Goal: Browse casually: Explore the website without a specific task or goal

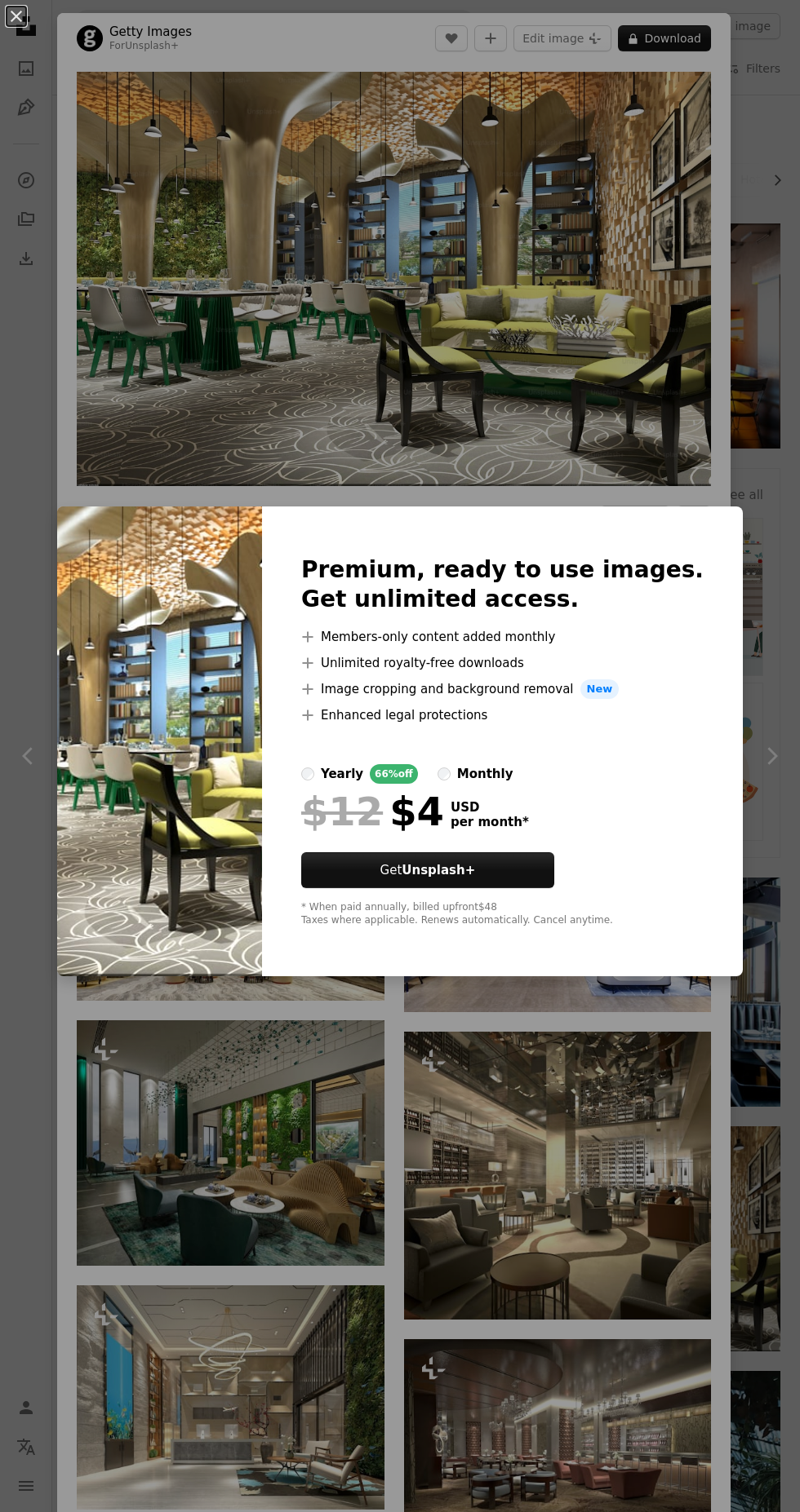
scroll to position [370, 0]
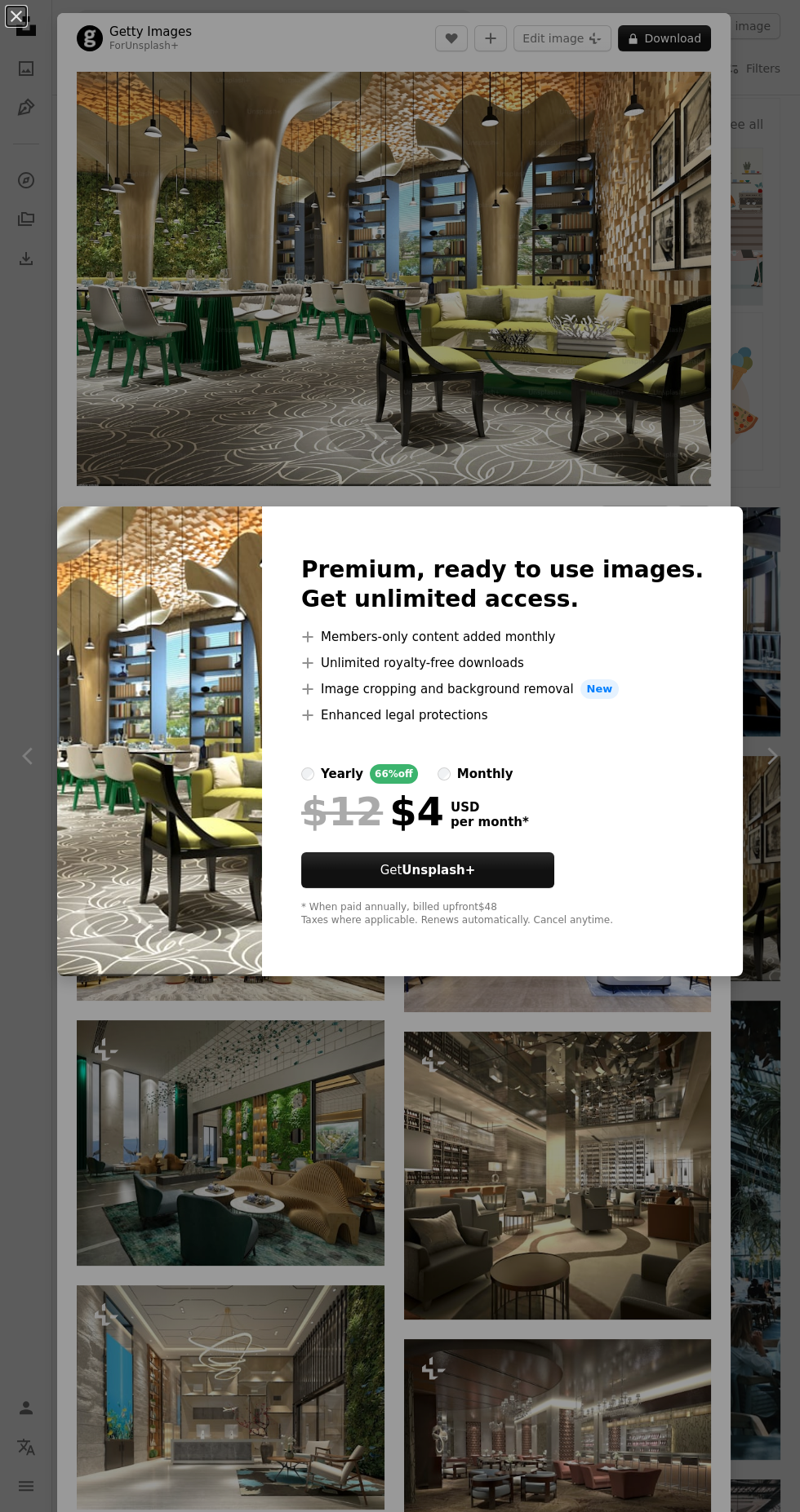
click at [539, 386] on div "An X shape Premium, ready to use images. Get unlimited access. A plus sign Memb…" at bounding box center [400, 756] width 800 height 1512
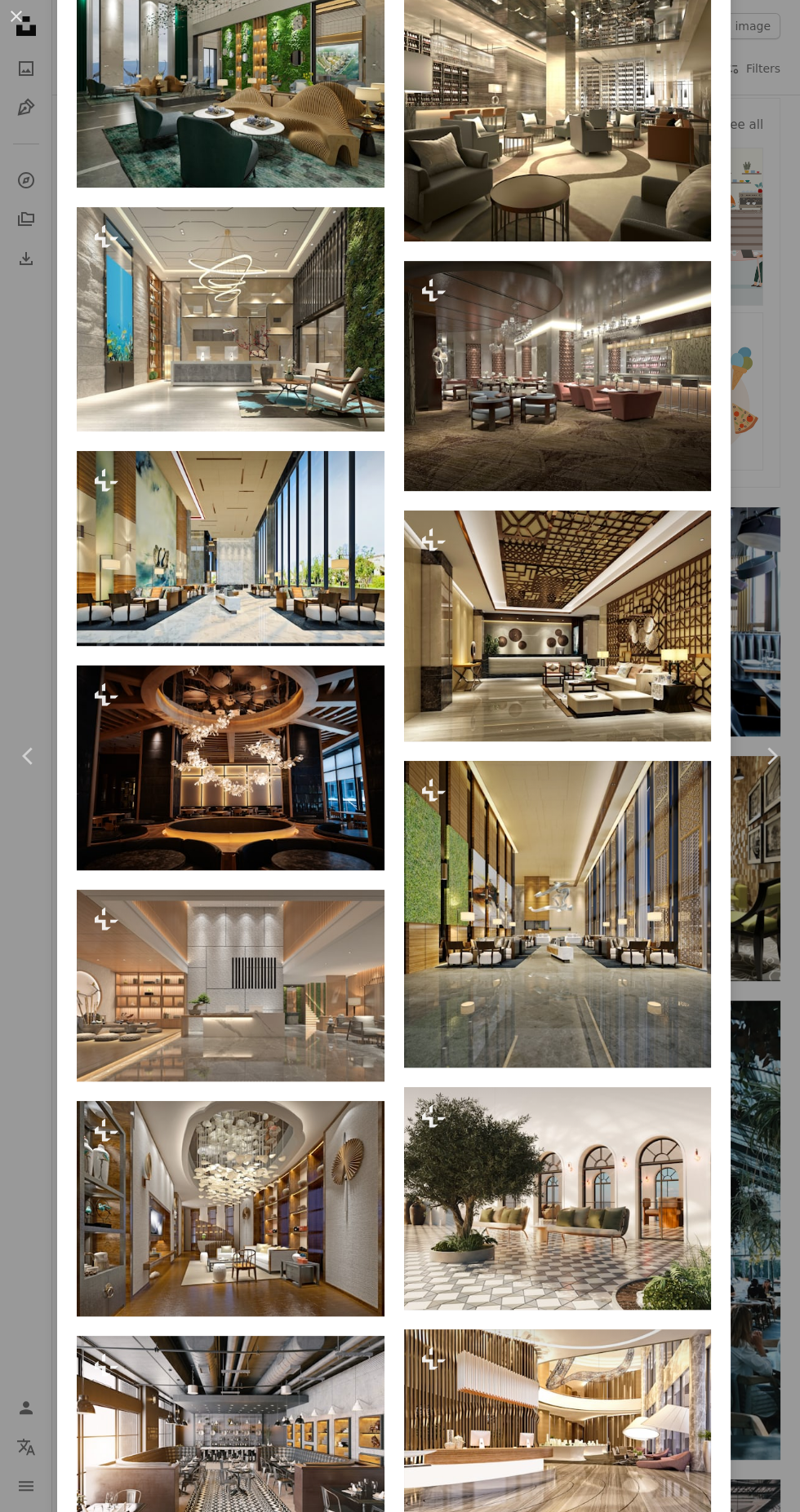
scroll to position [1082, 0]
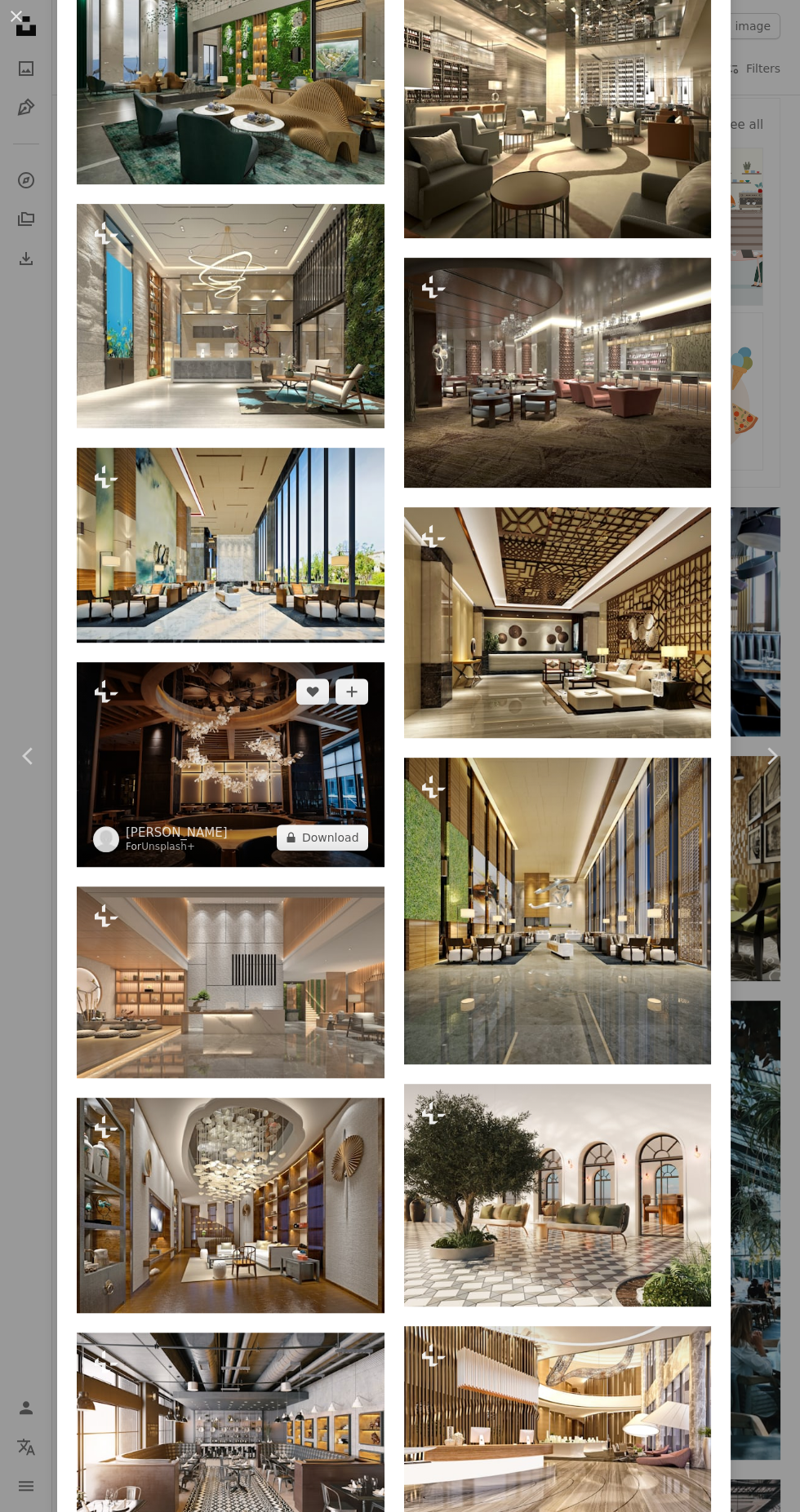
click at [190, 773] on img at bounding box center [230, 764] width 308 height 205
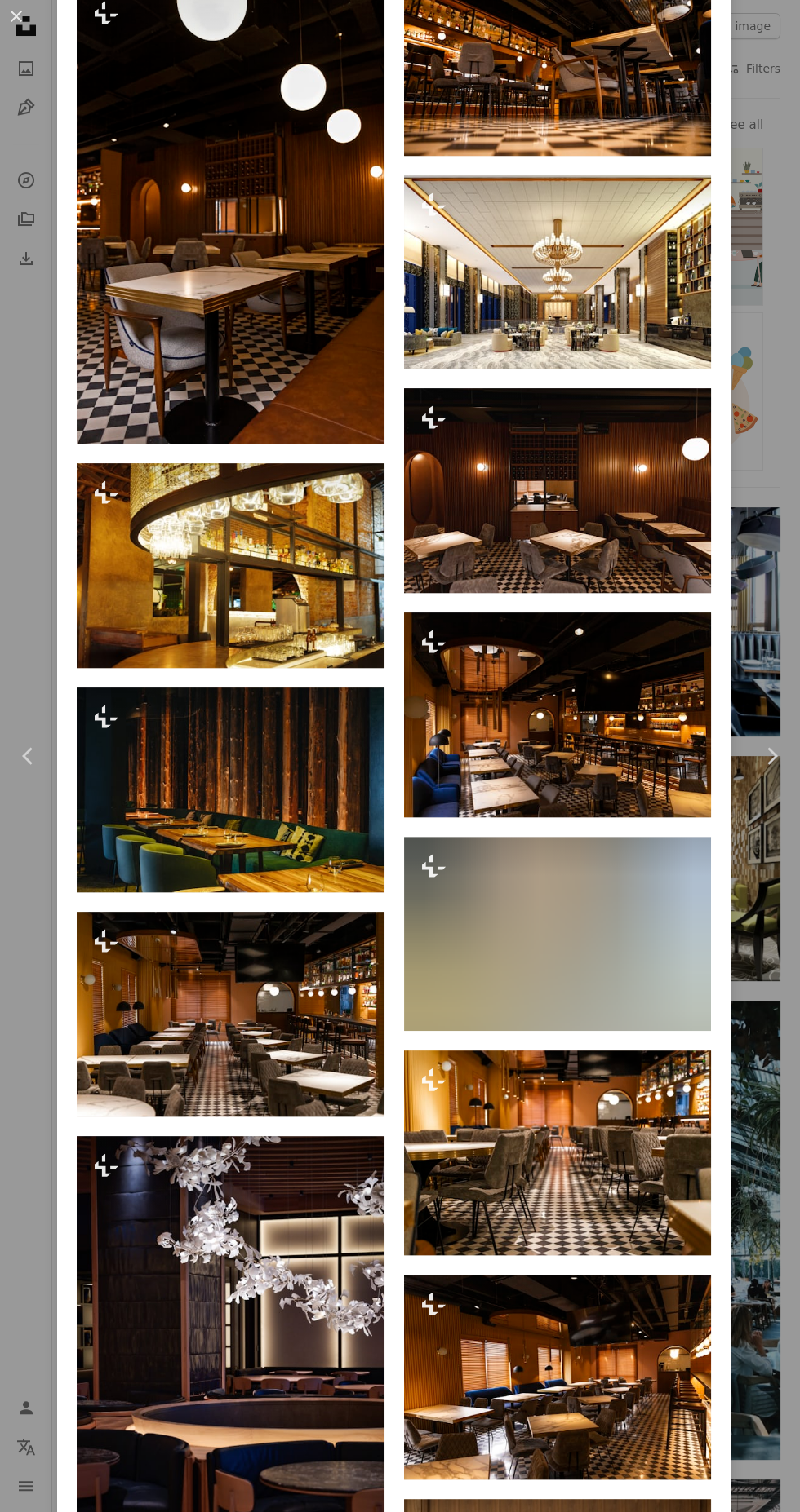
scroll to position [1634, 0]
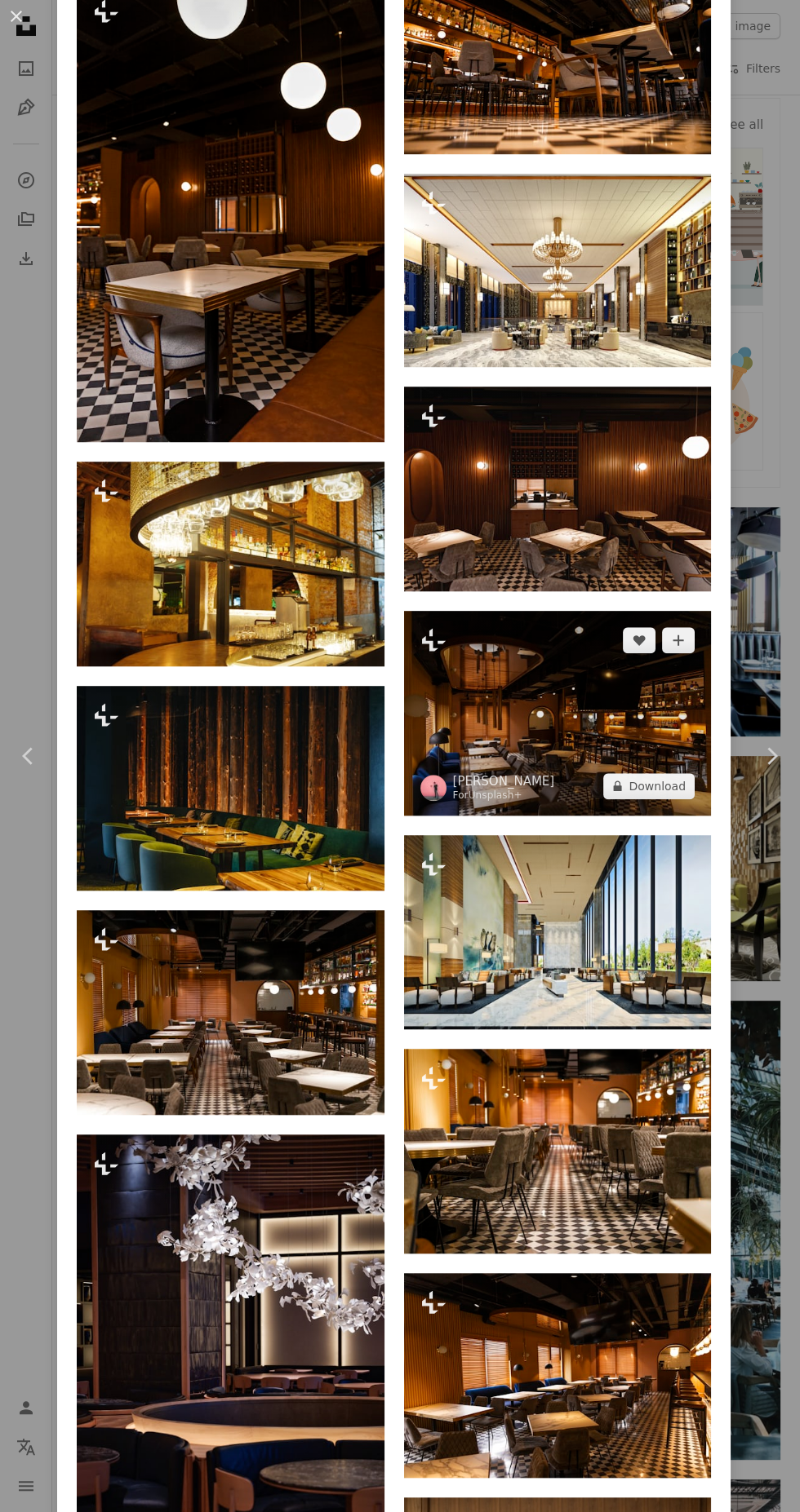
click at [617, 741] on img at bounding box center [558, 713] width 308 height 205
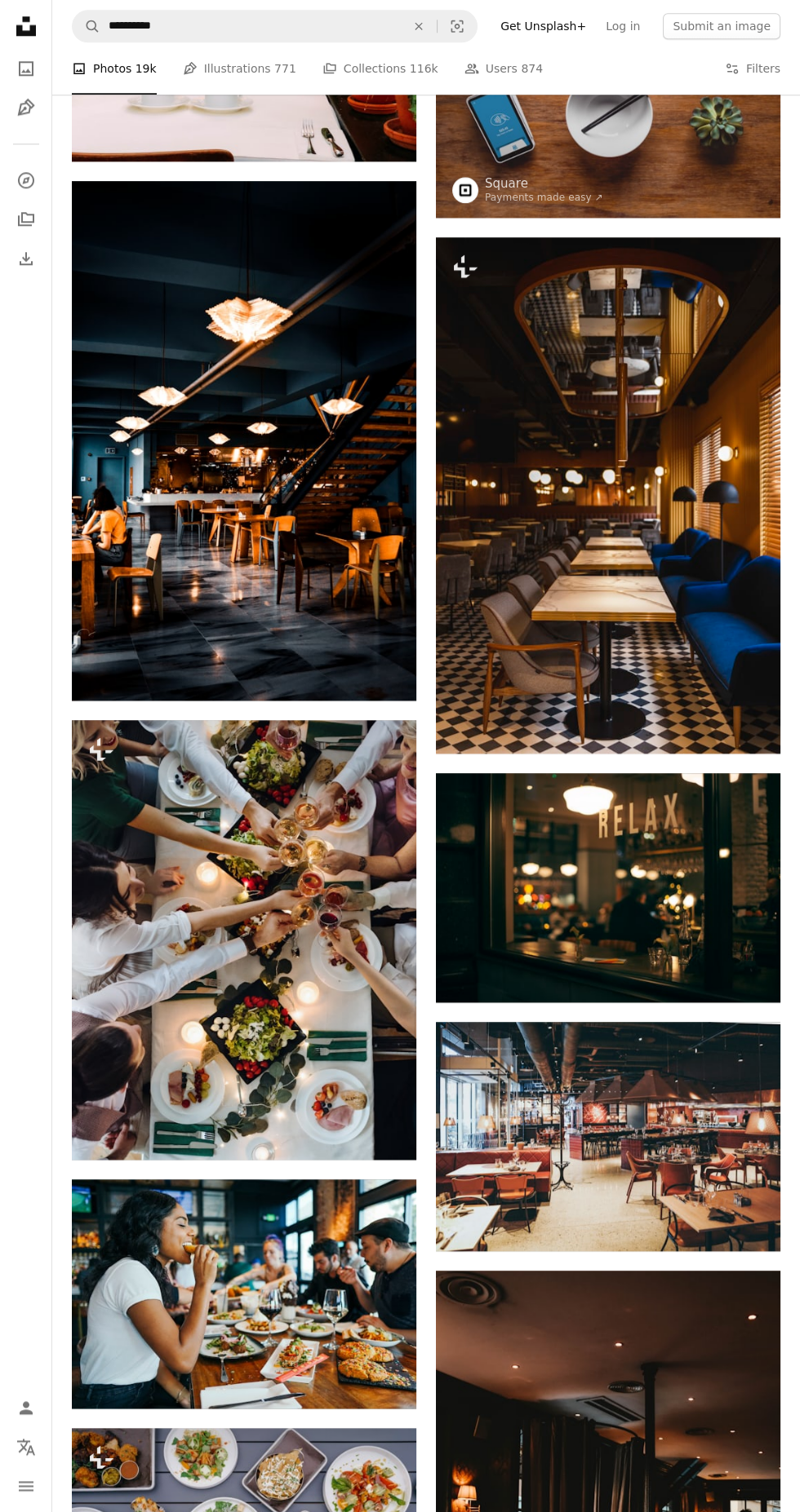
scroll to position [2638, 0]
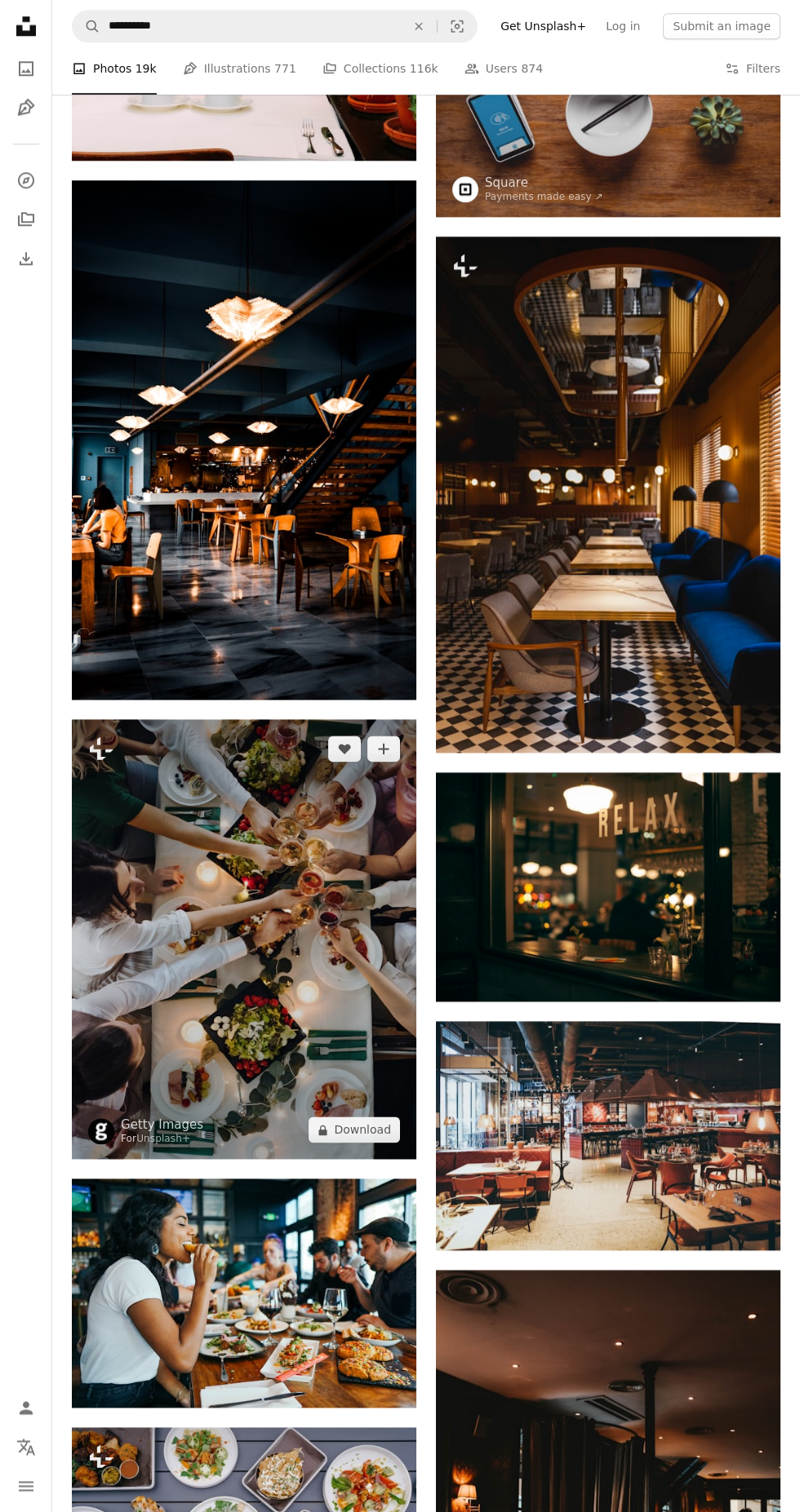
click at [195, 908] on img at bounding box center [244, 939] width 345 height 440
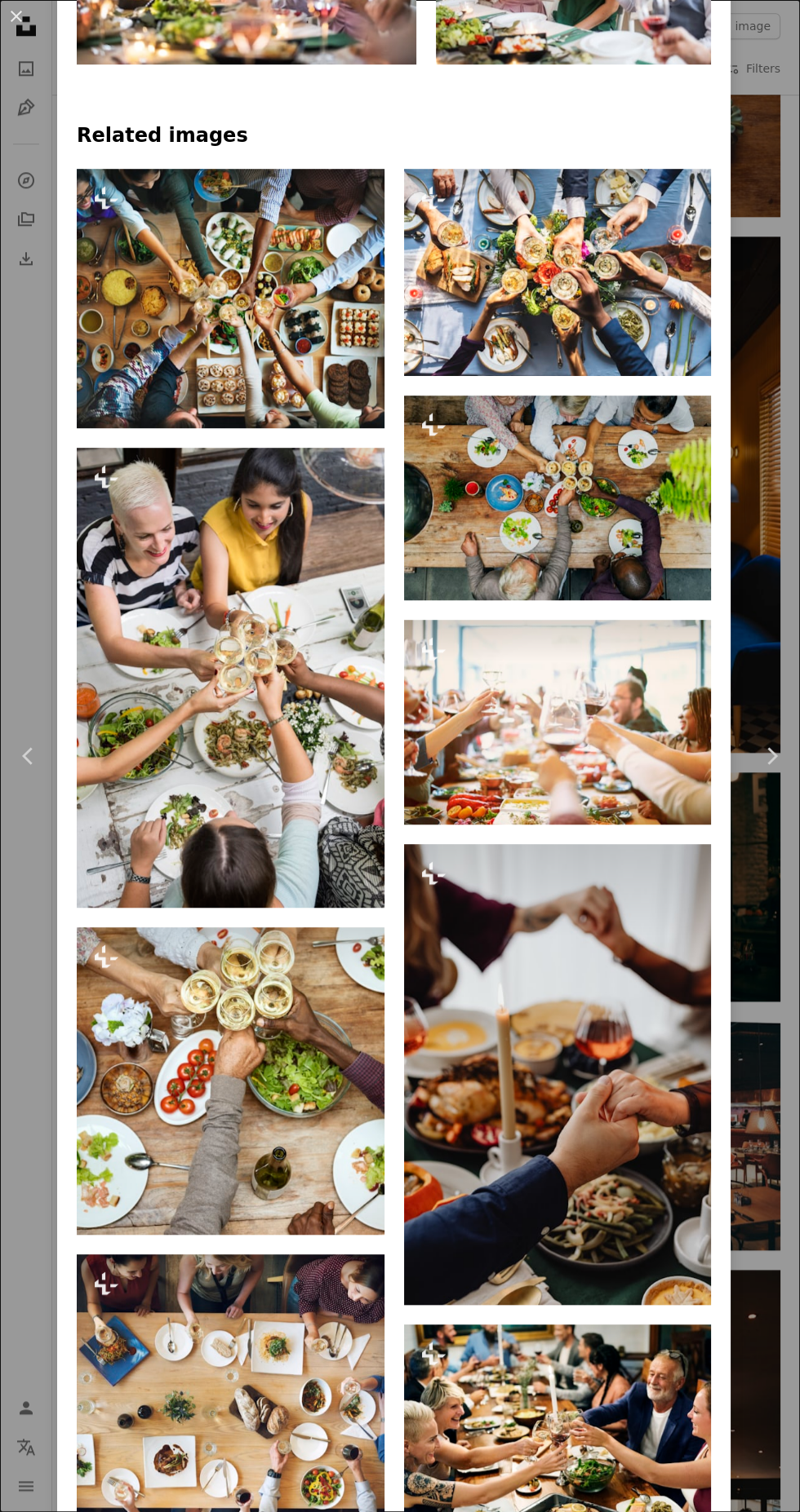
scroll to position [1344, 0]
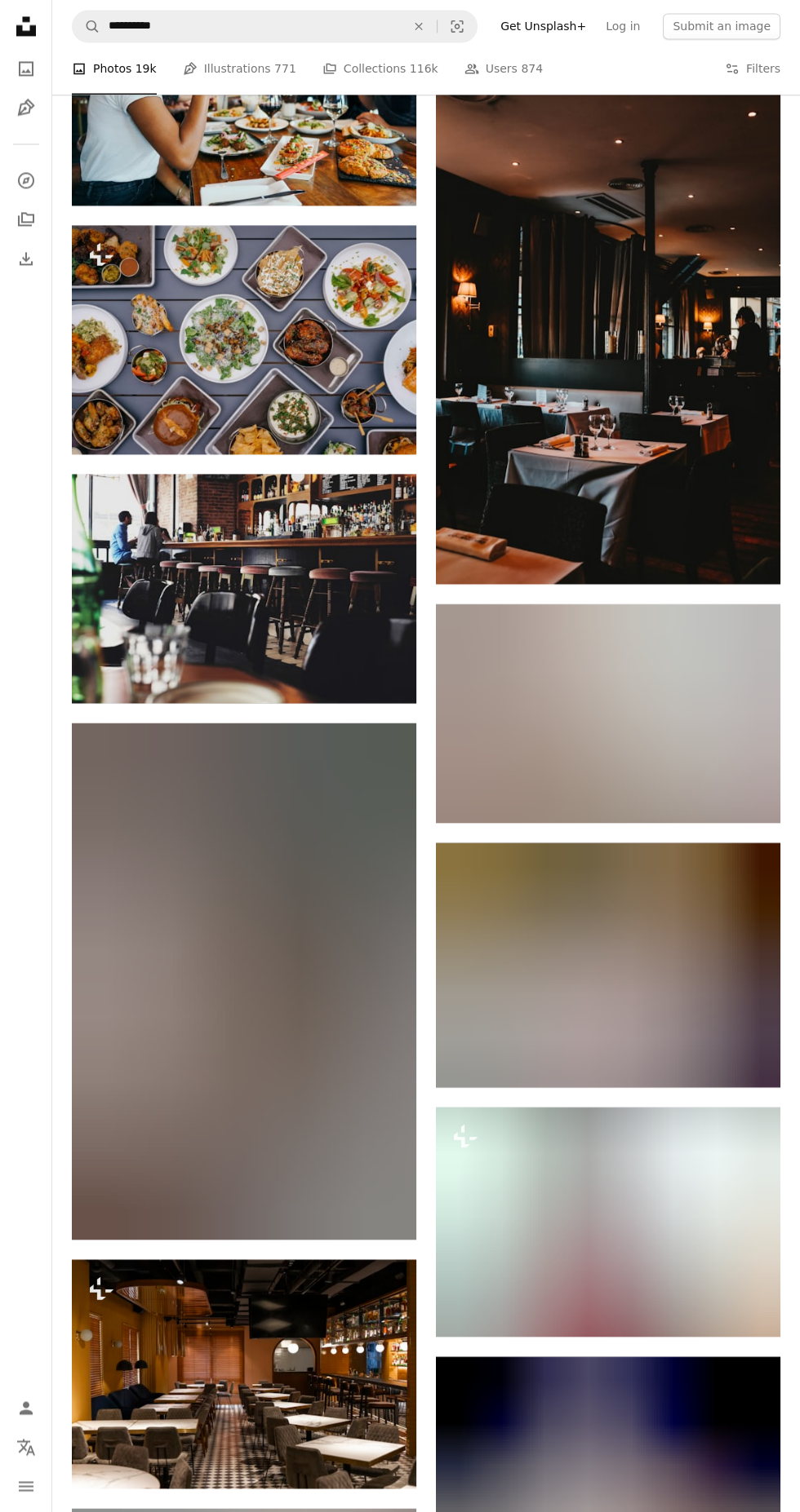
scroll to position [3842, 0]
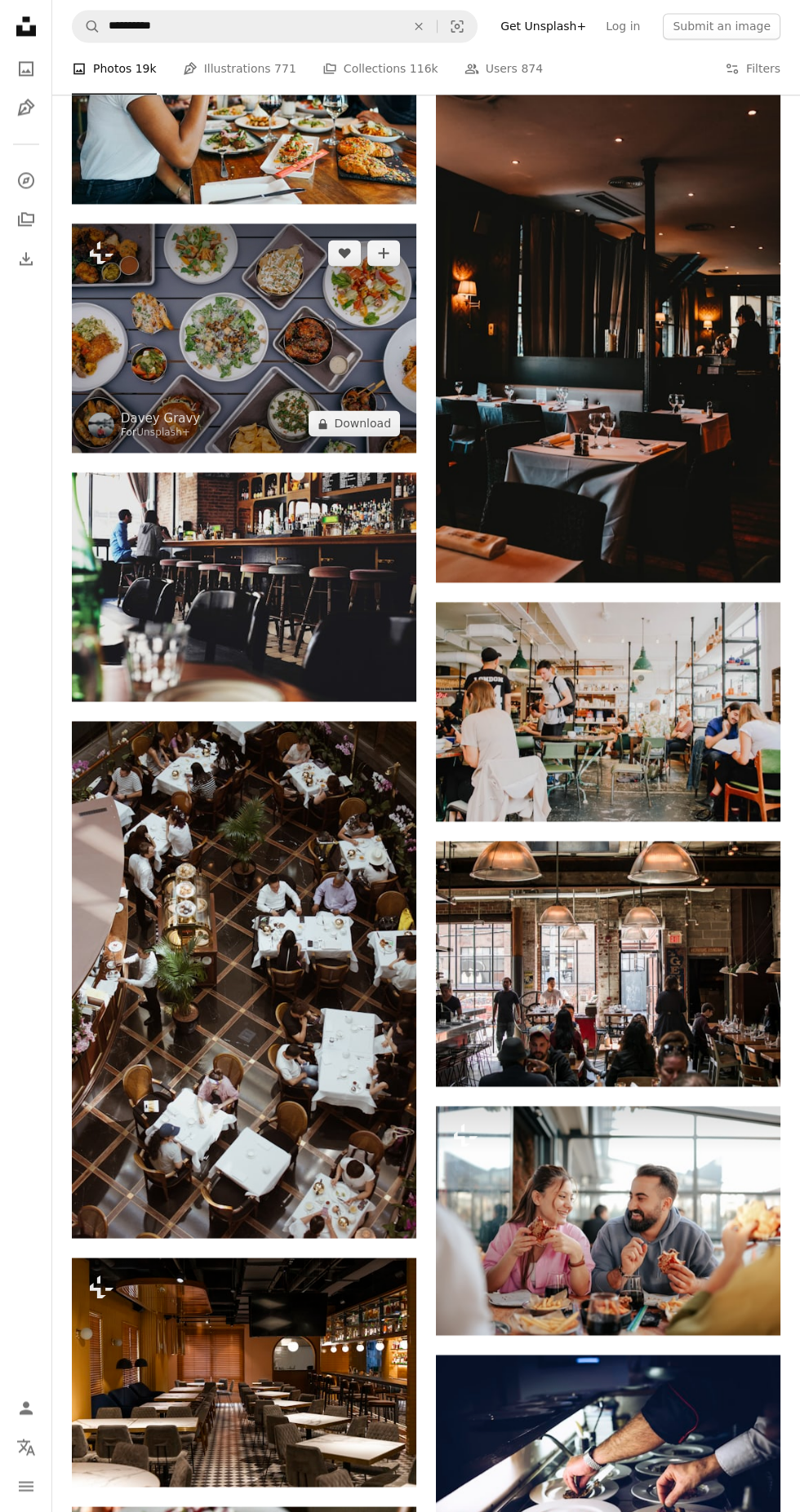
click at [198, 336] on img at bounding box center [244, 338] width 345 height 229
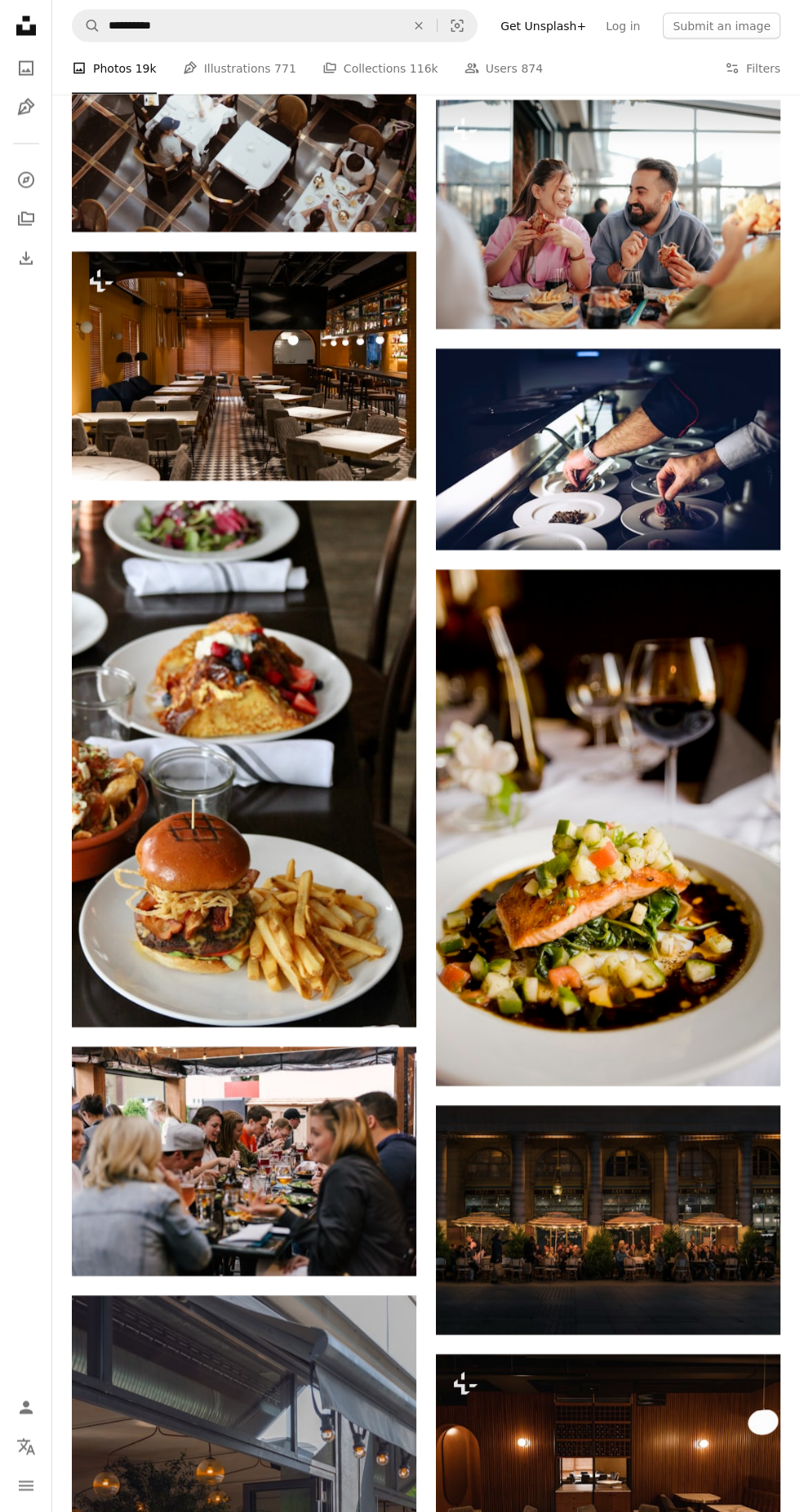
scroll to position [4849, 0]
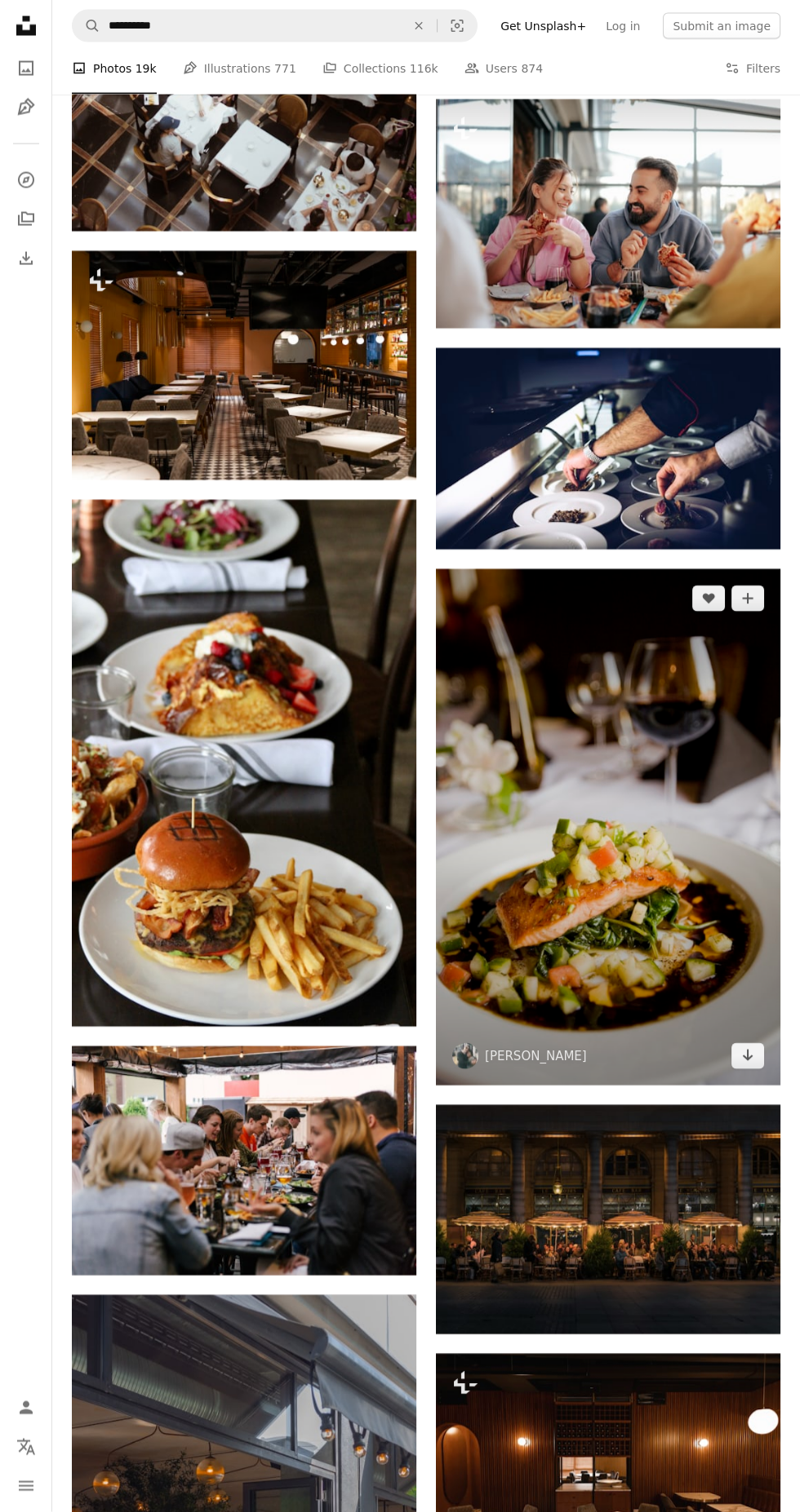
click at [618, 863] on img at bounding box center [608, 827] width 345 height 516
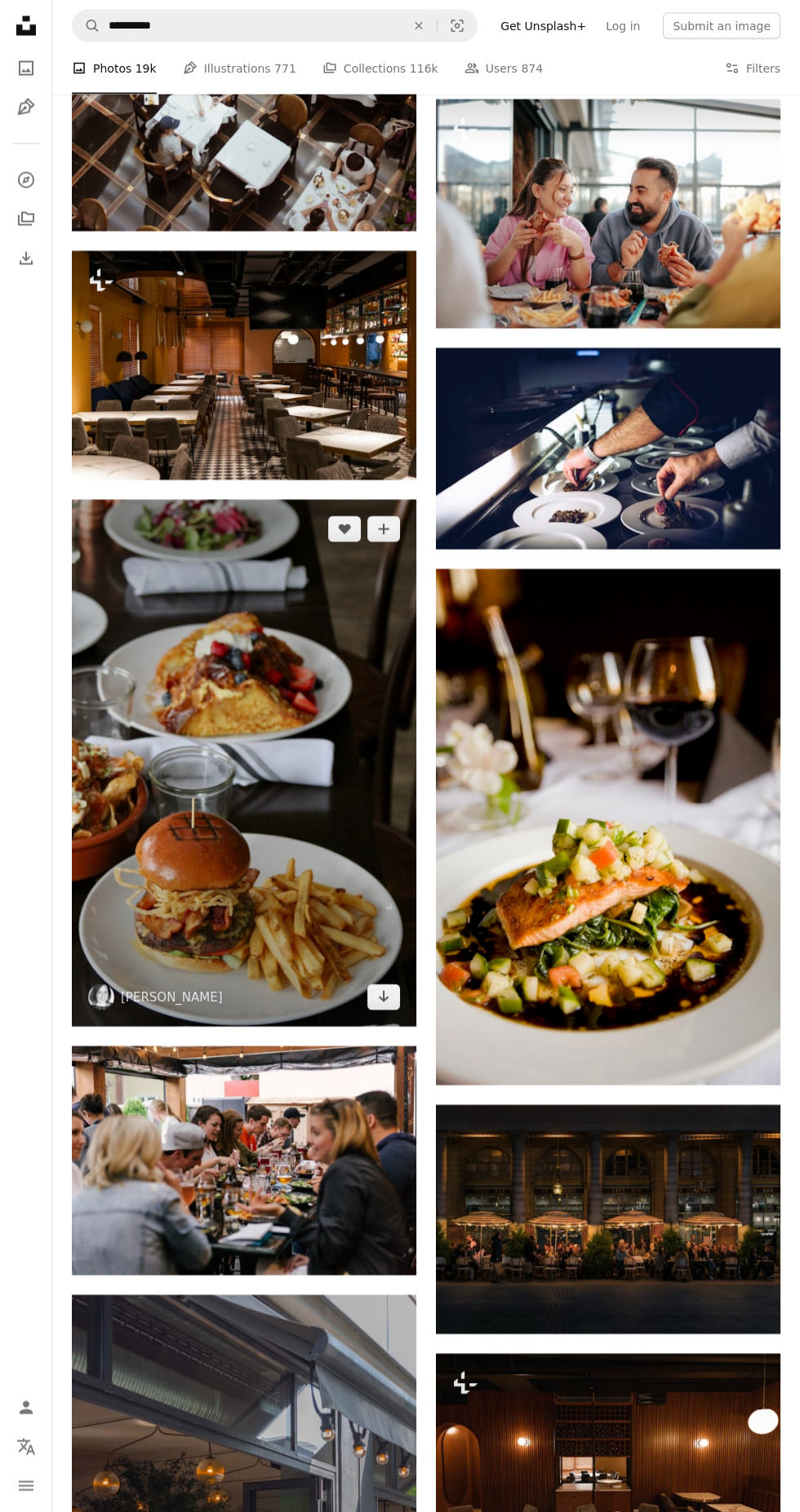
click at [221, 785] on img at bounding box center [244, 764] width 345 height 527
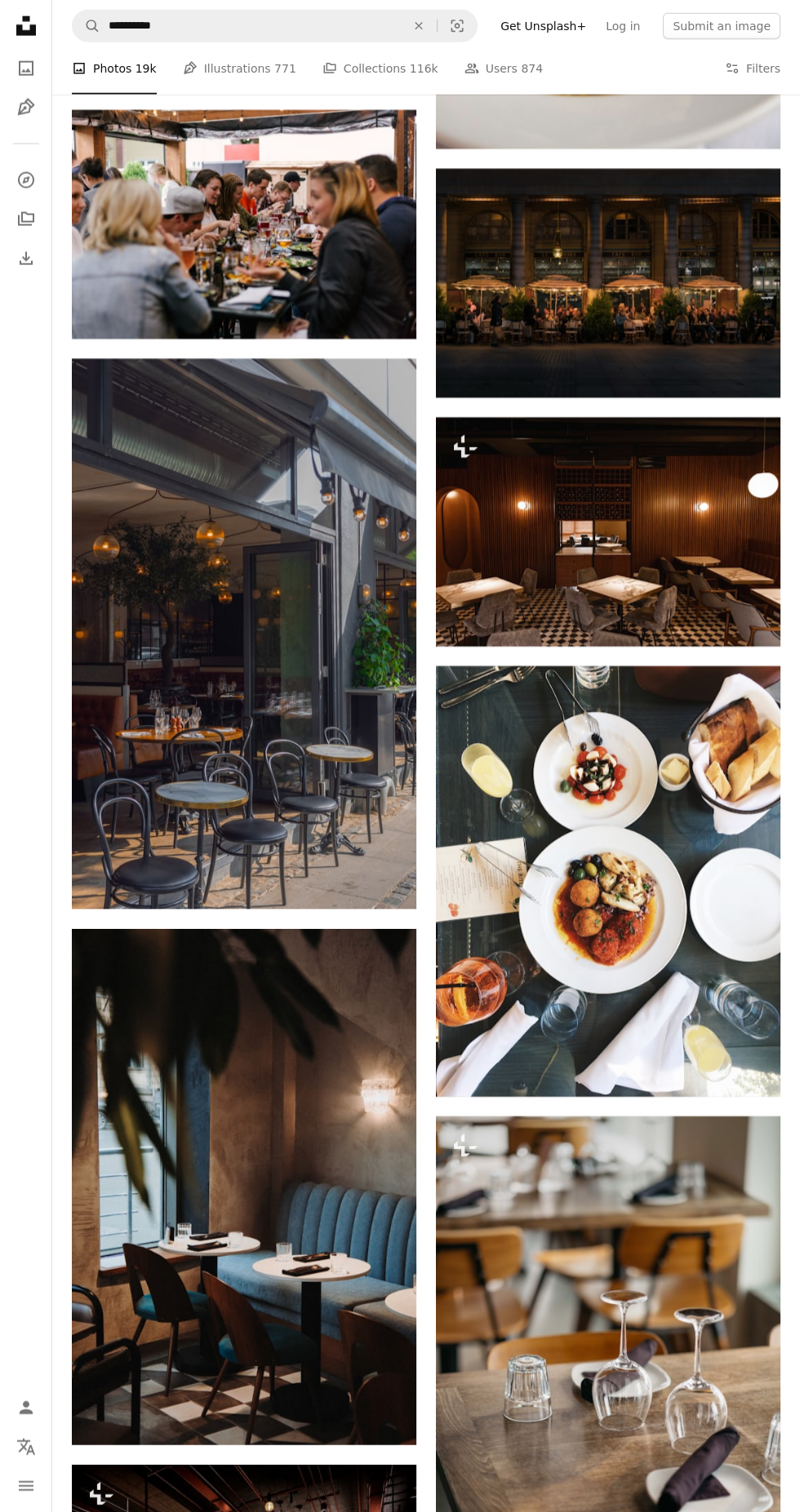
scroll to position [5814, 0]
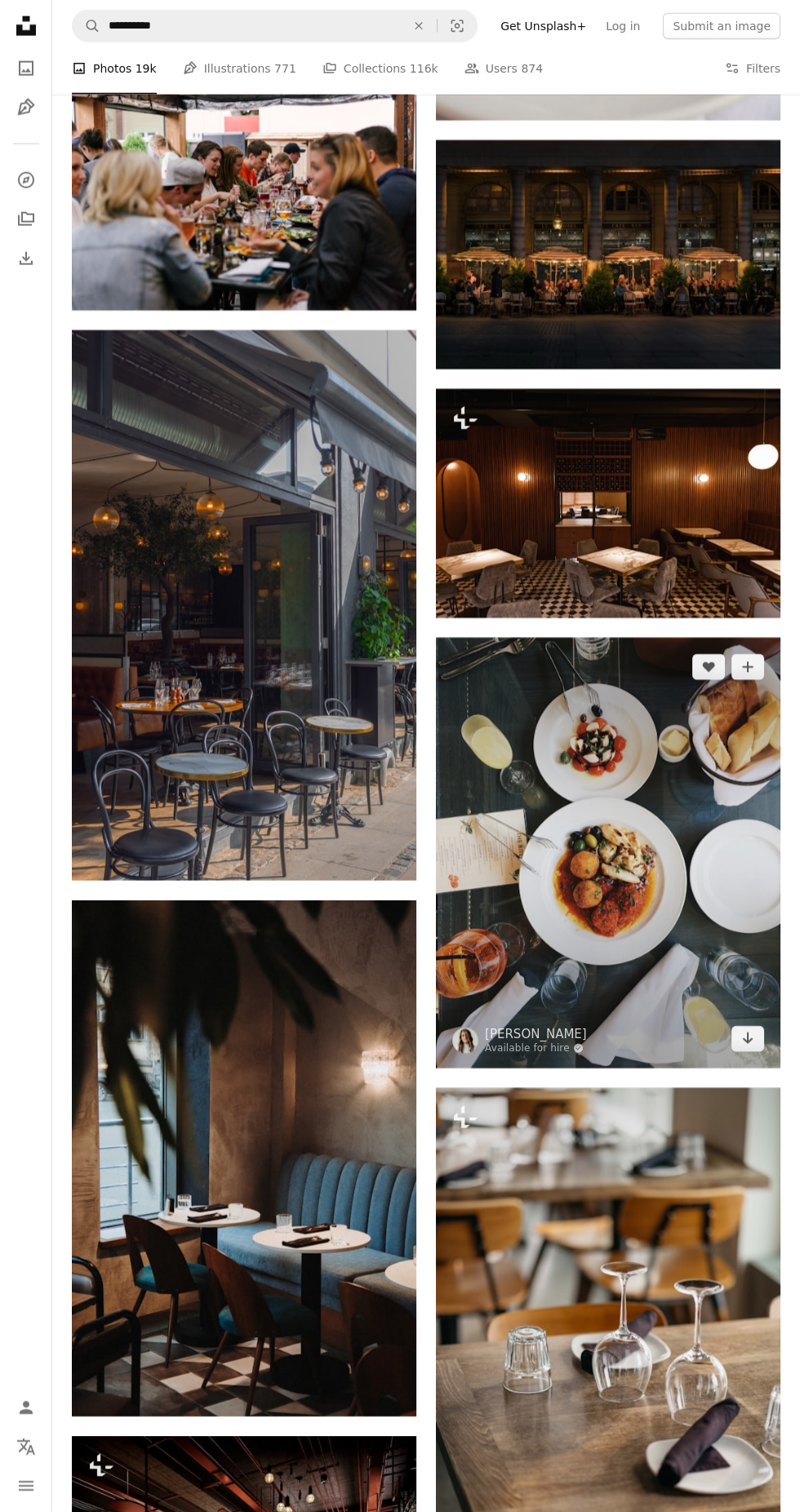
click at [676, 875] on img at bounding box center [608, 853] width 345 height 431
